Goal: Task Accomplishment & Management: Manage account settings

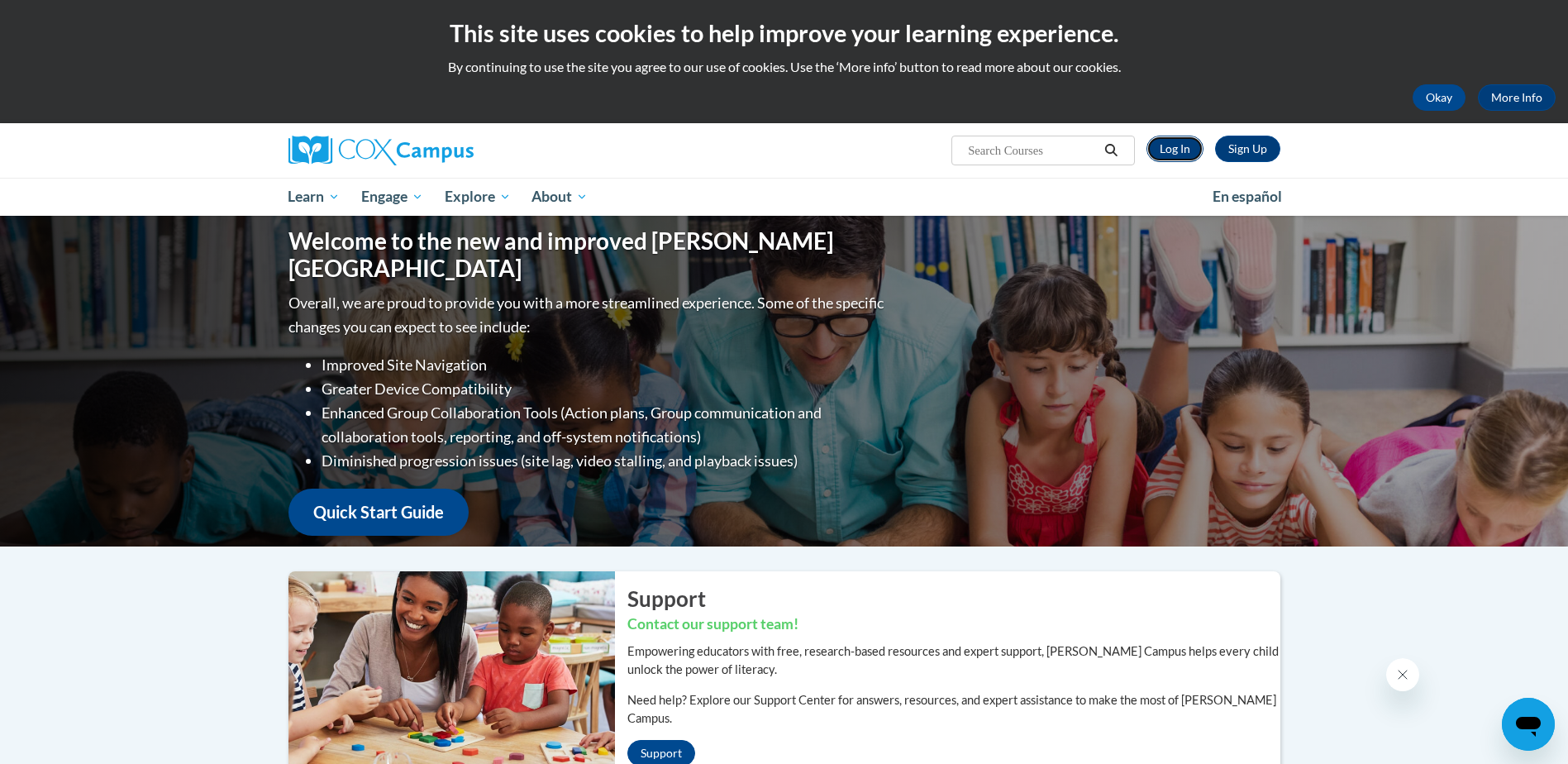
click at [1177, 148] on link "Log In" at bounding box center [1174, 148] width 57 height 27
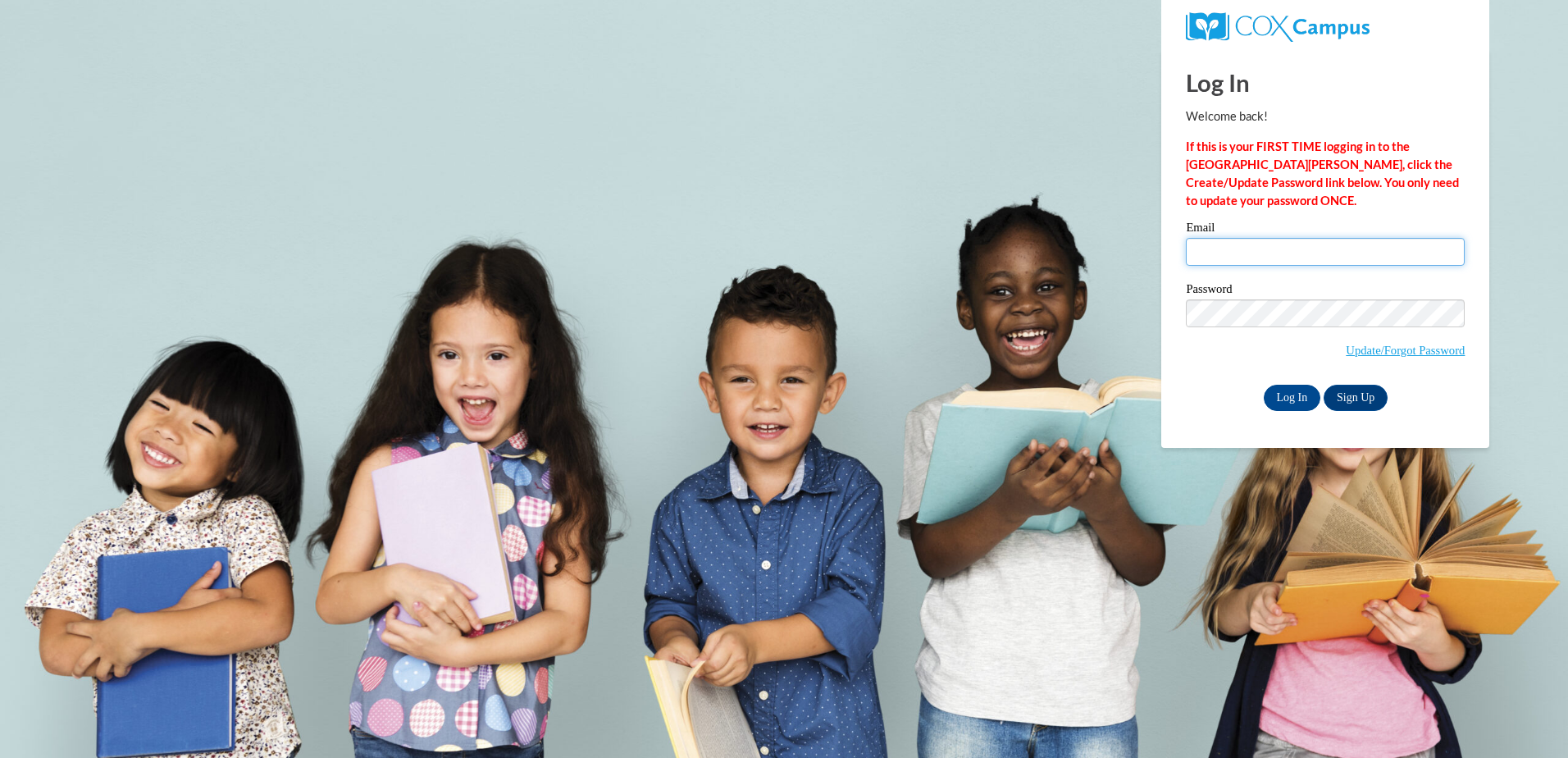
click at [1249, 254] on input "Email" at bounding box center [1325, 251] width 279 height 28
type input "[EMAIL_ADDRESS][DOMAIN_NAME]"
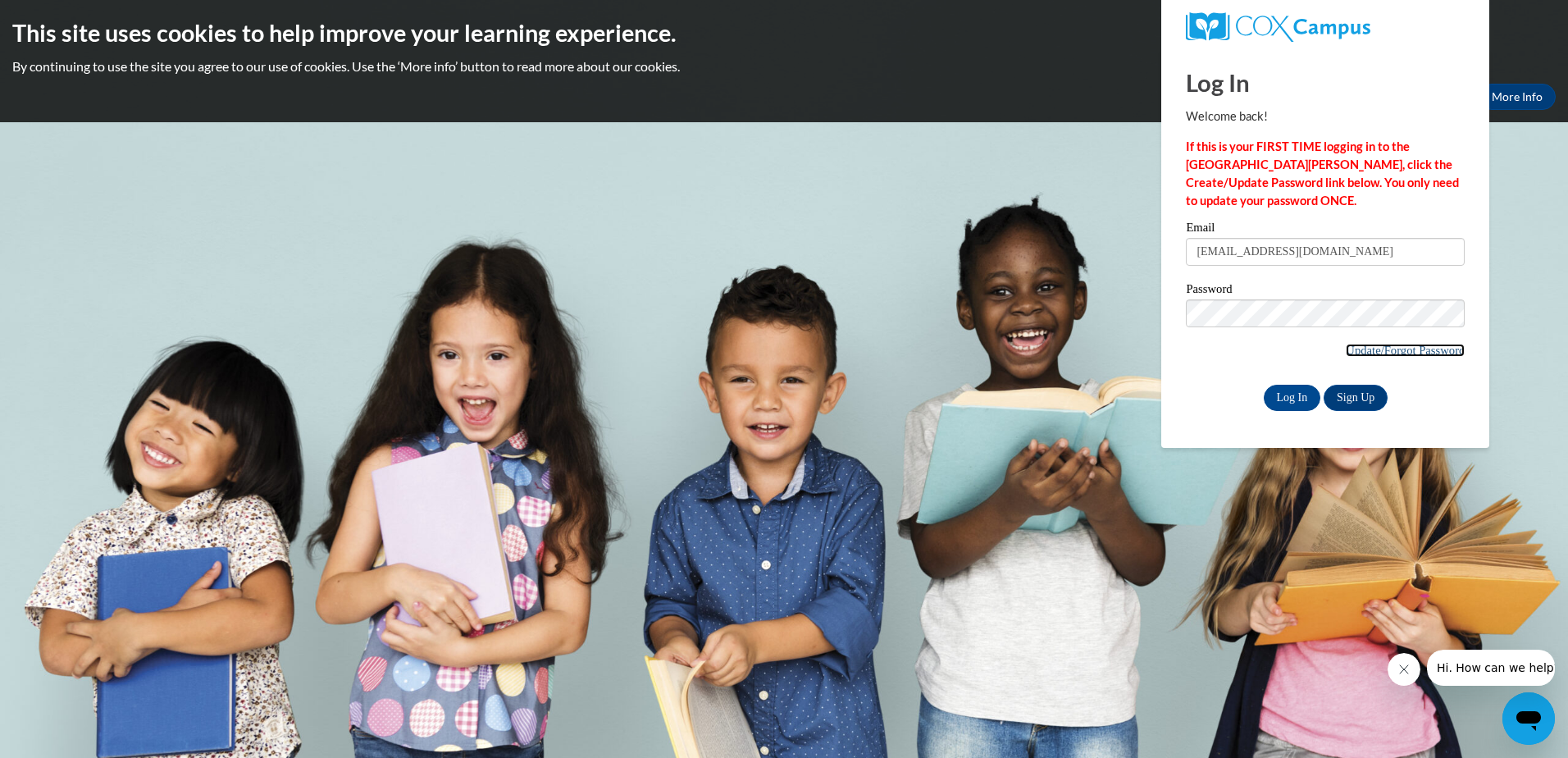
click at [1354, 349] on link "Update/Forgot Password" at bounding box center [1405, 350] width 119 height 13
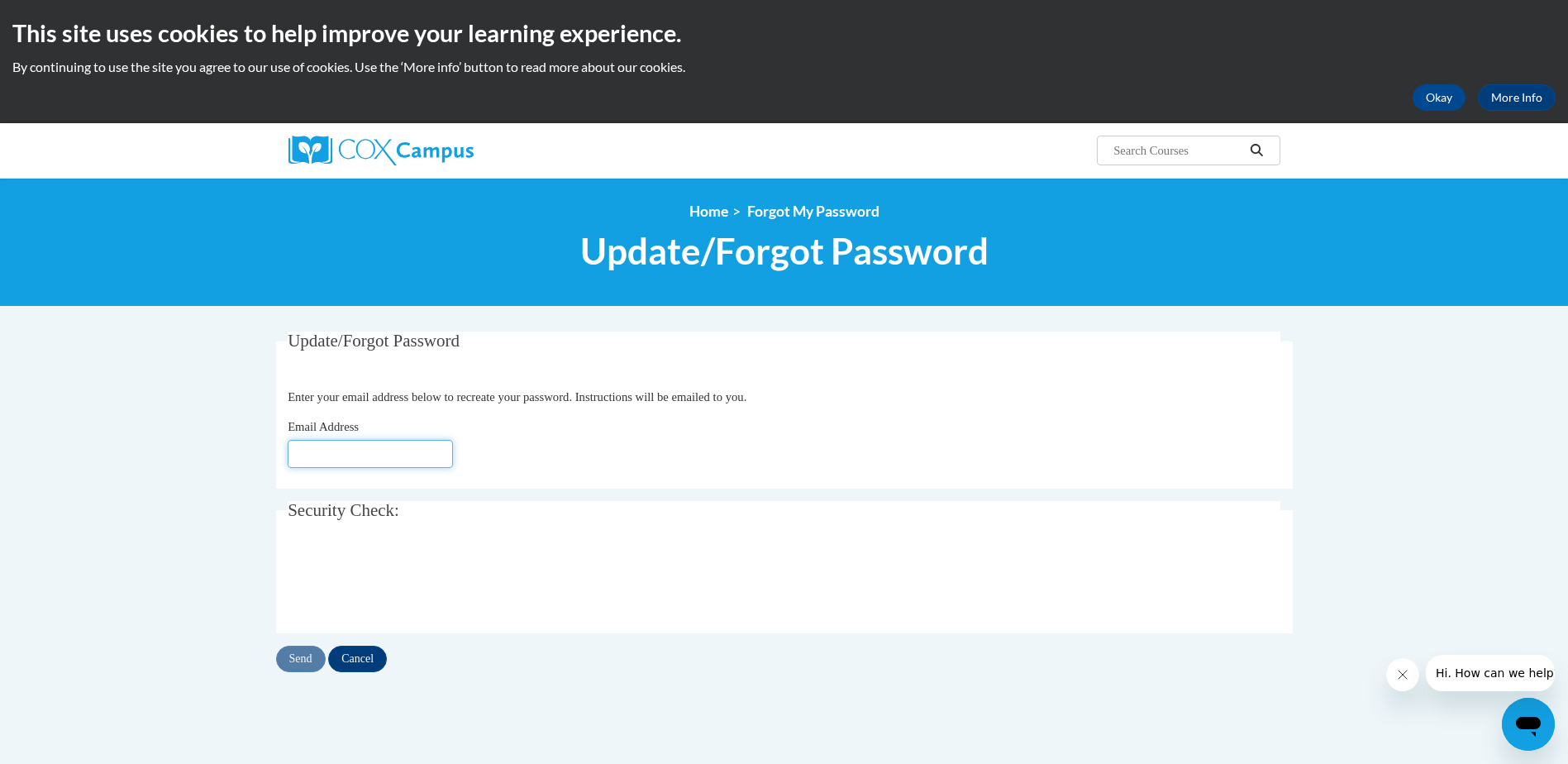
click at [360, 461] on input "Email Address" at bounding box center [370, 454] width 165 height 28
type input "[EMAIL_ADDRESS][DOMAIN_NAME]"
click at [304, 655] on input "Send" at bounding box center [301, 659] width 50 height 27
